Goal: Transaction & Acquisition: Purchase product/service

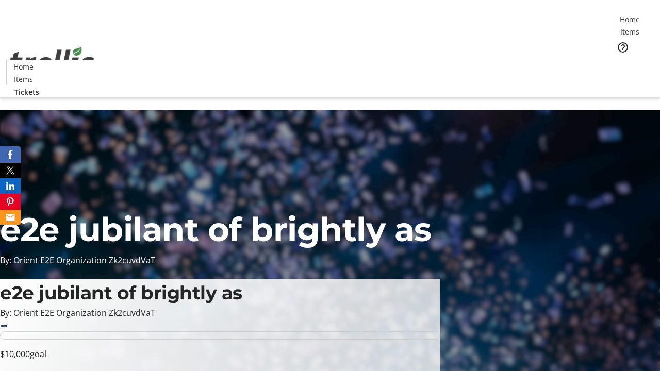
click at [620, 60] on span "Tickets" at bounding box center [632, 65] width 25 height 11
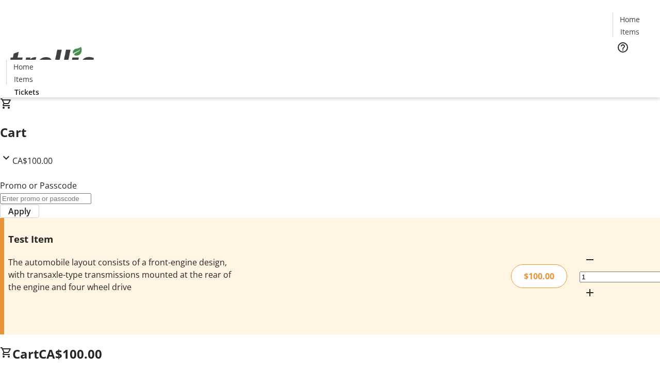
type input "PERCENT"
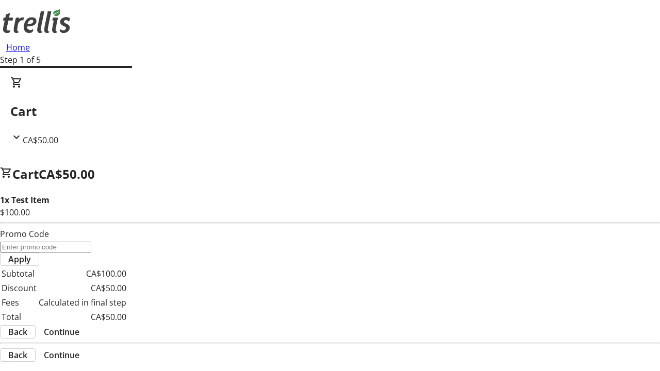
click at [79, 326] on span "Continue" at bounding box center [62, 332] width 36 height 12
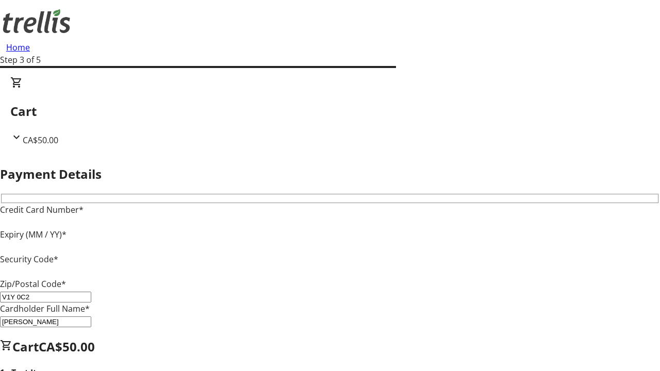
type input "V1Y 0C2"
